Goal: Transaction & Acquisition: Download file/media

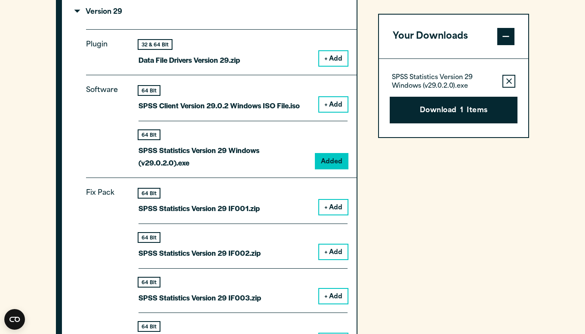
scroll to position [761, 0]
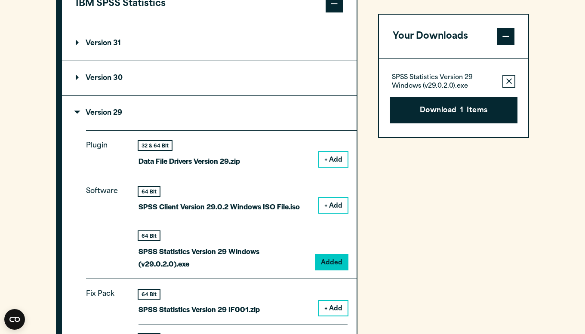
click at [87, 42] on p "Version 31" at bounding box center [98, 43] width 45 height 7
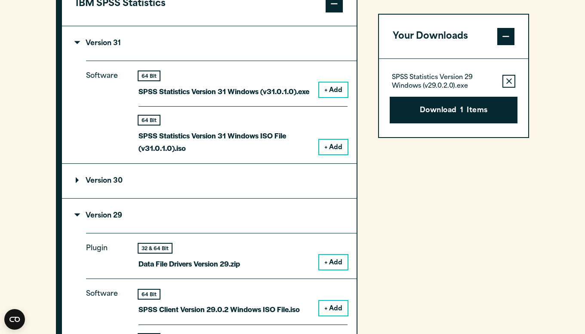
click at [288, 75] on div "64 Bit" at bounding box center [224, 75] width 171 height 9
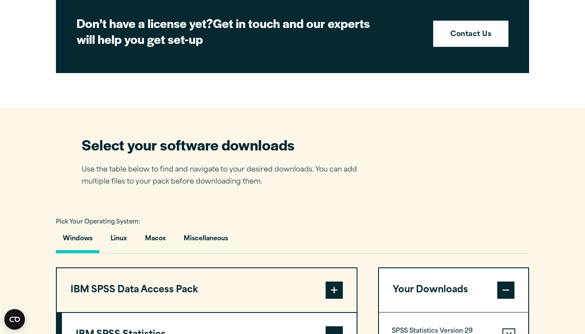
scroll to position [430, 0]
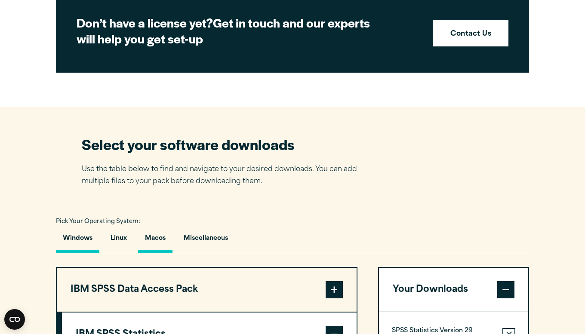
click at [150, 238] on button "Macos" at bounding box center [155, 241] width 34 height 25
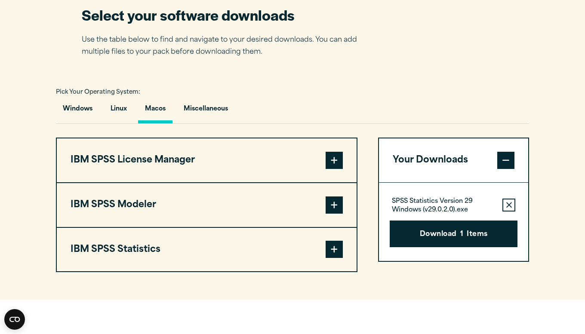
scroll to position [575, 0]
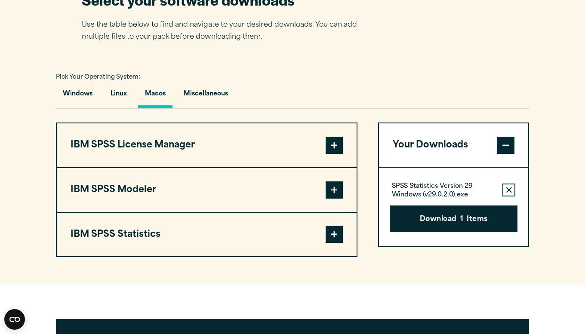
click at [302, 192] on button "IBM SPSS Modeler" at bounding box center [207, 190] width 300 height 44
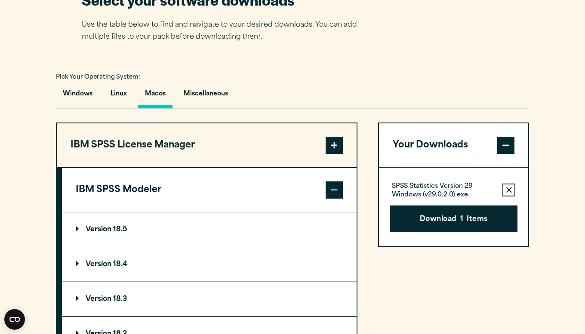
click at [311, 147] on button "IBM SPSS License Manager" at bounding box center [207, 146] width 300 height 44
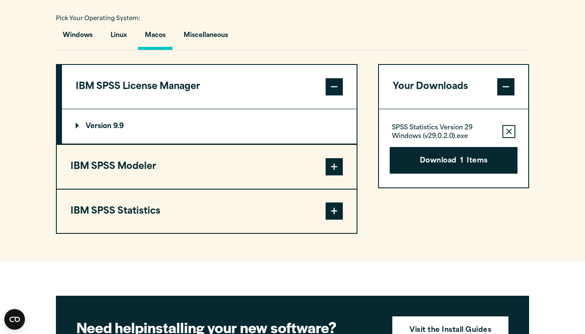
scroll to position [655, 0]
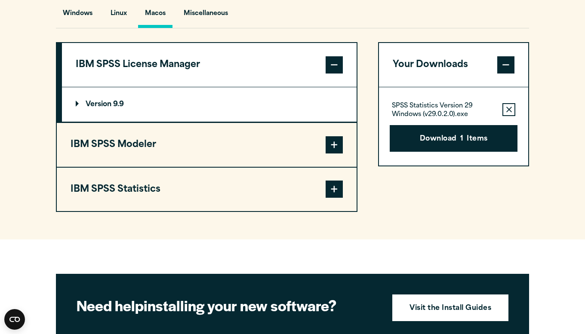
click at [307, 182] on button "IBM SPSS Statistics" at bounding box center [207, 190] width 300 height 44
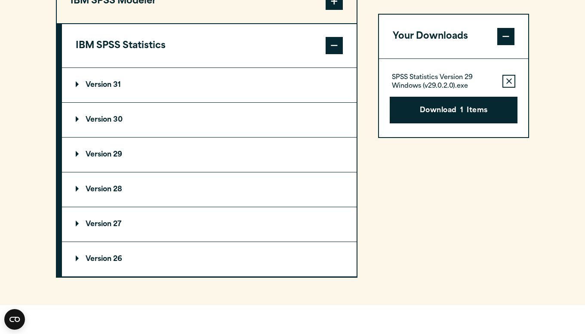
scroll to position [803, 0]
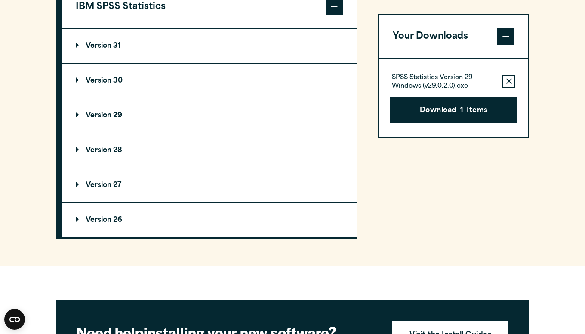
click at [93, 50] on p "Version 31" at bounding box center [98, 46] width 45 height 7
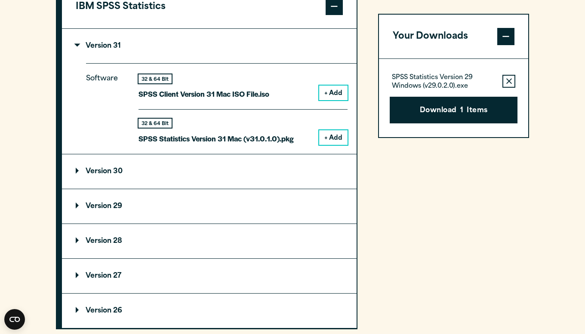
click at [337, 132] on button "+ Add" at bounding box center [333, 137] width 28 height 15
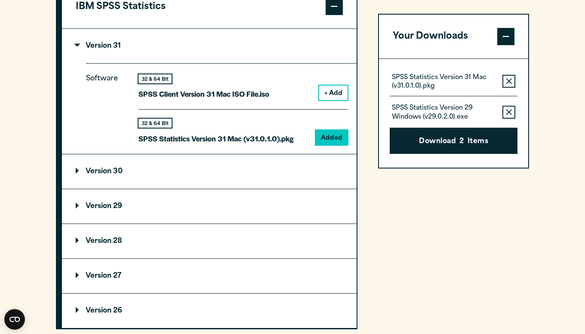
click at [507, 111] on icon "button" at bounding box center [510, 112] width 6 height 6
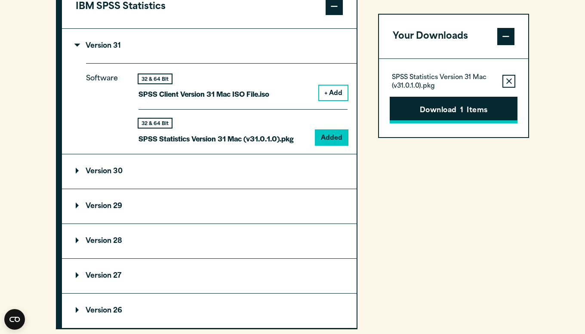
click at [454, 110] on button "Download 1 Items" at bounding box center [454, 110] width 128 height 27
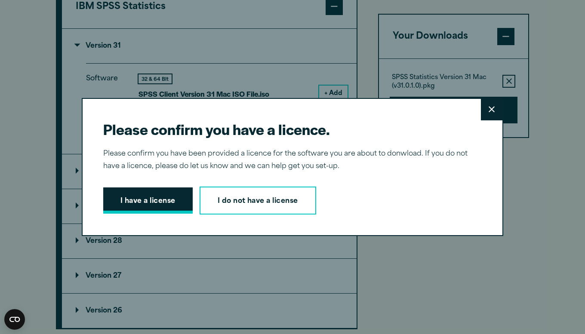
click at [137, 206] on button "I have a license" at bounding box center [148, 201] width 90 height 27
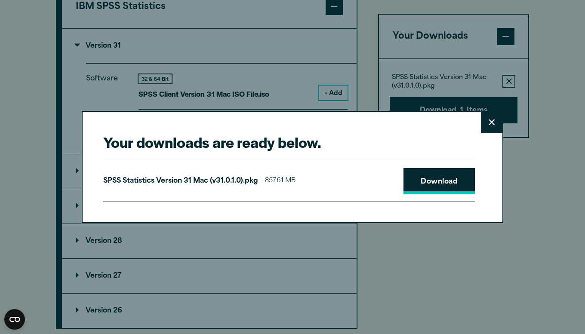
click at [414, 189] on link "Download" at bounding box center [439, 181] width 71 height 27
drag, startPoint x: 483, startPoint y: 334, endPoint x: 565, endPoint y: 245, distance: 120.9
click at [565, 245] on div "Your downloads are ready below. Close SPSS Statistics Version 31 Mac (v31.0.1.0…" at bounding box center [292, 167] width 585 height 334
